Goal: Navigation & Orientation: Find specific page/section

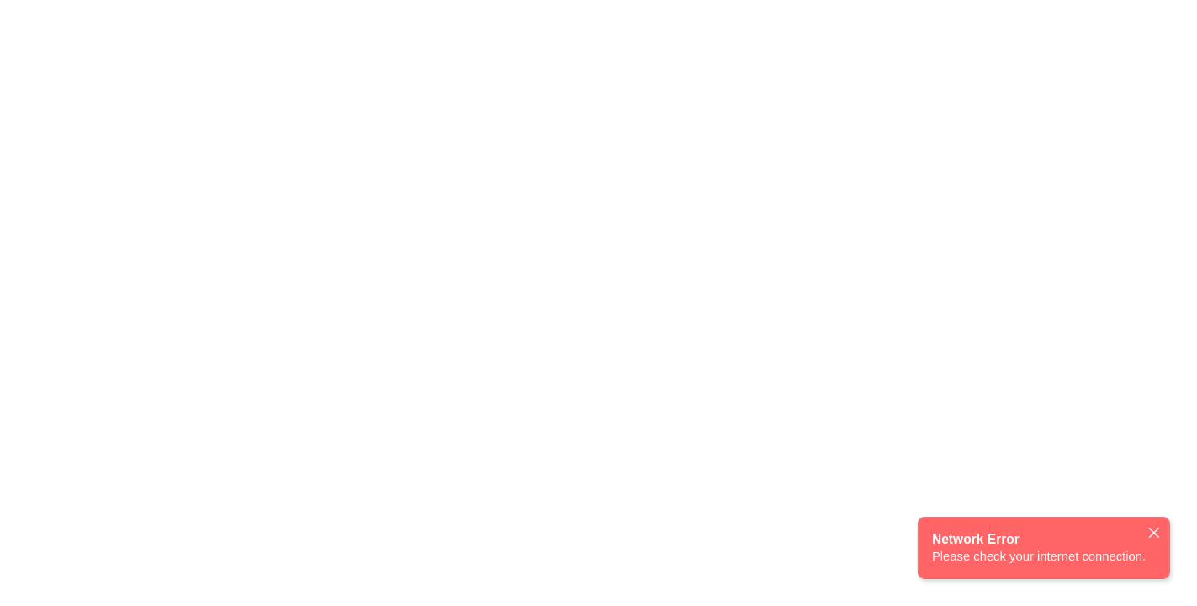
click at [1159, 532] on icon "close" at bounding box center [1153, 532] width 13 height 13
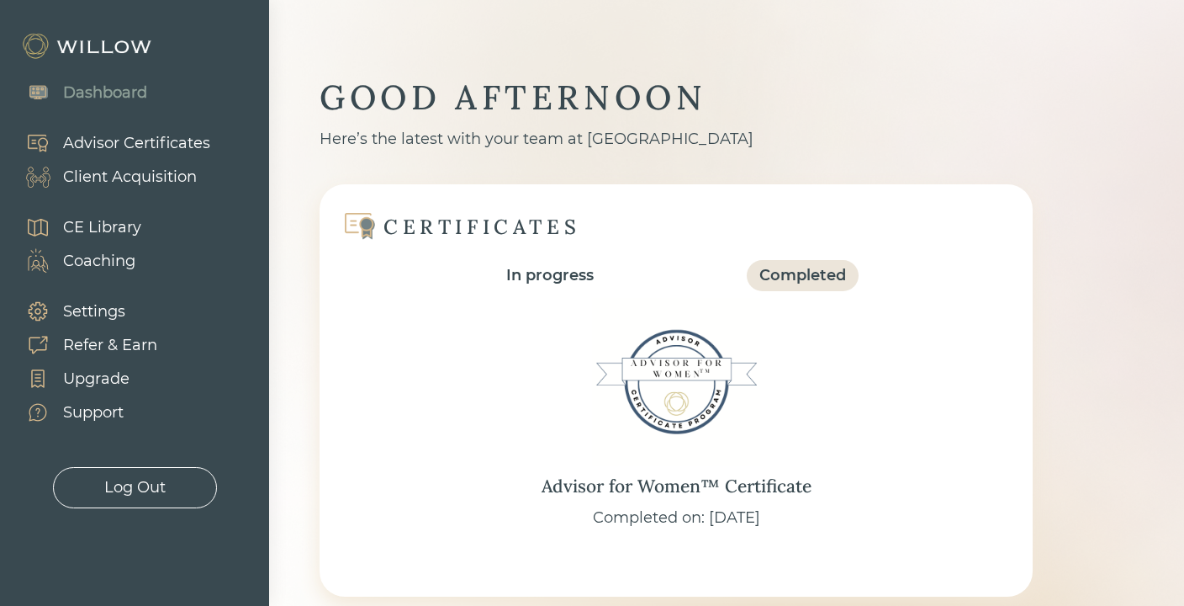
click at [149, 178] on div "Client Acquisition" at bounding box center [130, 177] width 134 height 23
